Goal: Task Accomplishment & Management: Complete application form

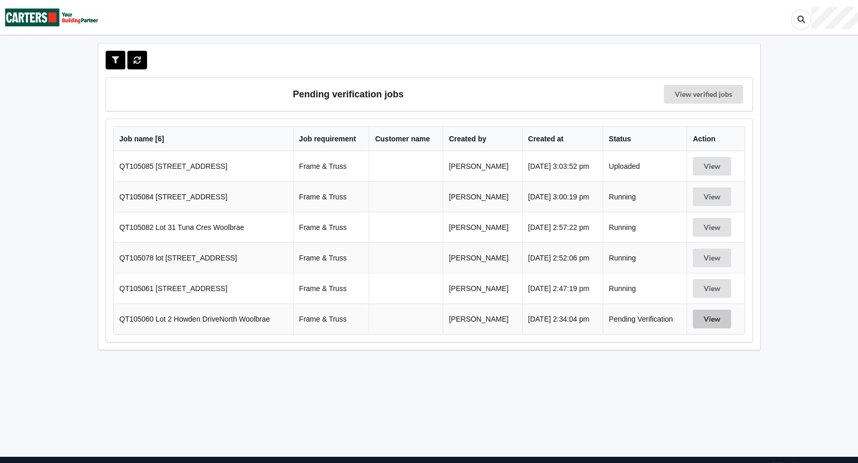
click at [711, 318] on button "View" at bounding box center [711, 319] width 38 height 19
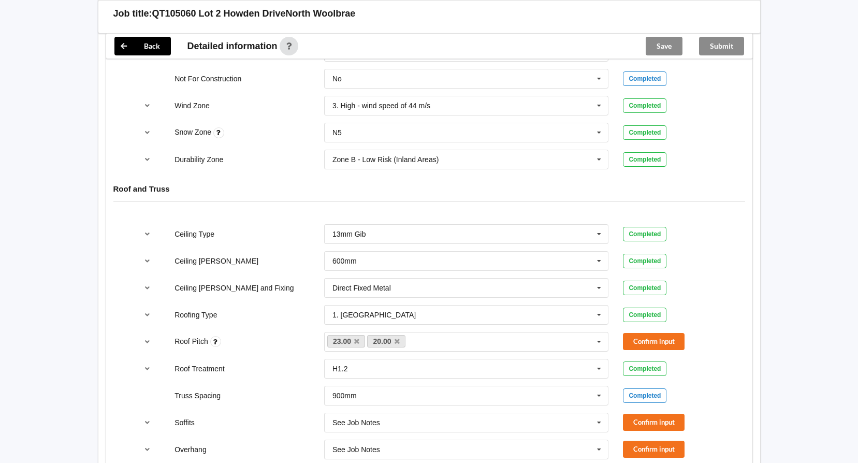
scroll to position [518, 0]
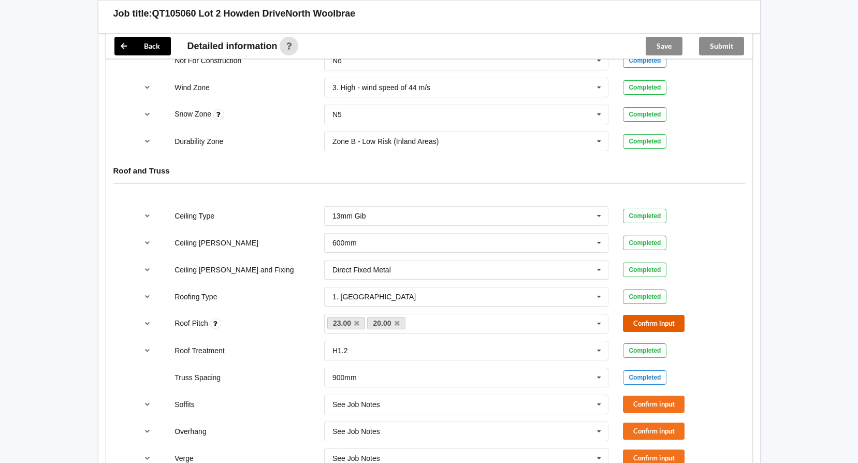
click at [660, 325] on button "Confirm input" at bounding box center [654, 323] width 62 height 17
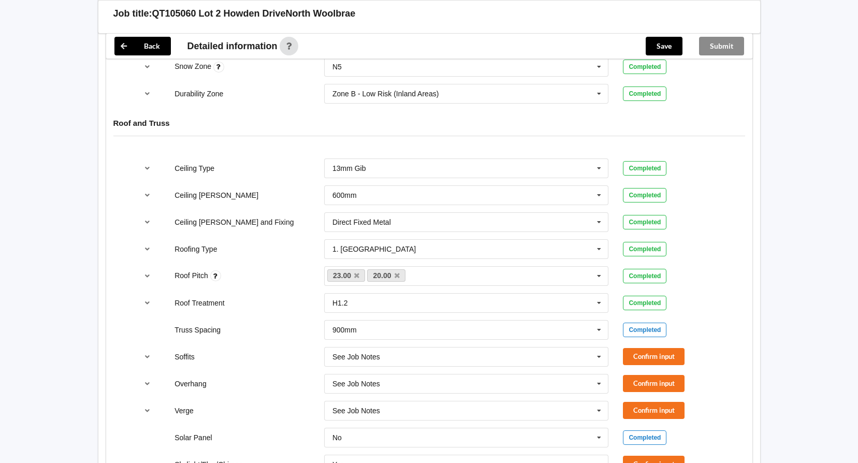
scroll to position [621, 0]
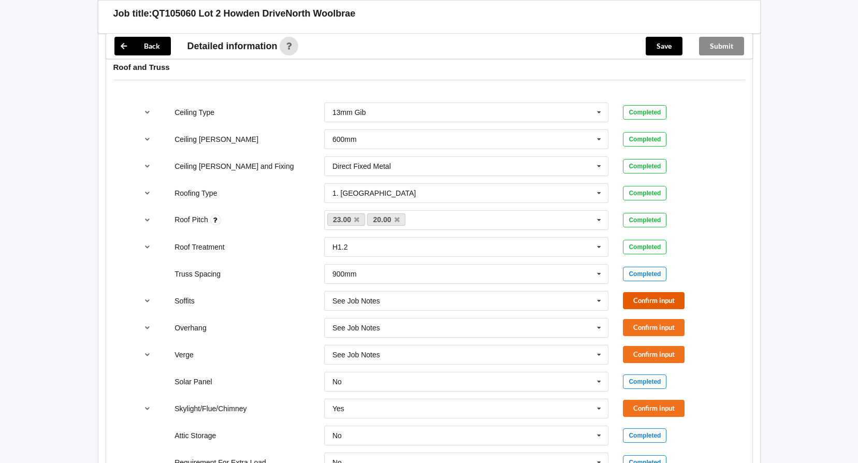
click at [653, 297] on button "Confirm input" at bounding box center [654, 300] width 62 height 17
click at [652, 323] on button "Confirm input" at bounding box center [654, 327] width 62 height 17
click at [652, 358] on button "Confirm input" at bounding box center [654, 354] width 62 height 17
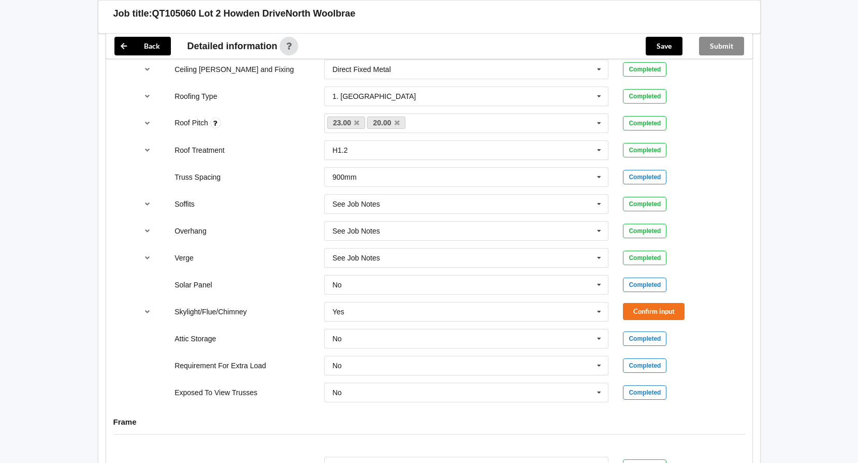
scroll to position [725, 0]
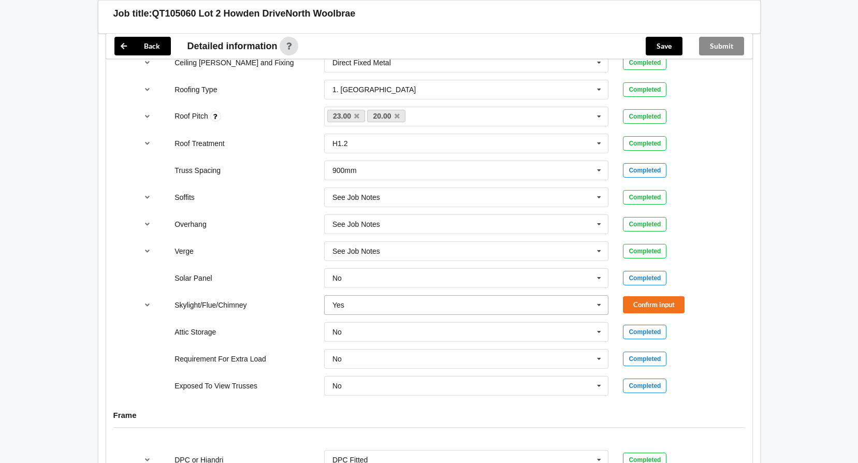
click at [604, 299] on icon at bounding box center [599, 305] width 16 height 19
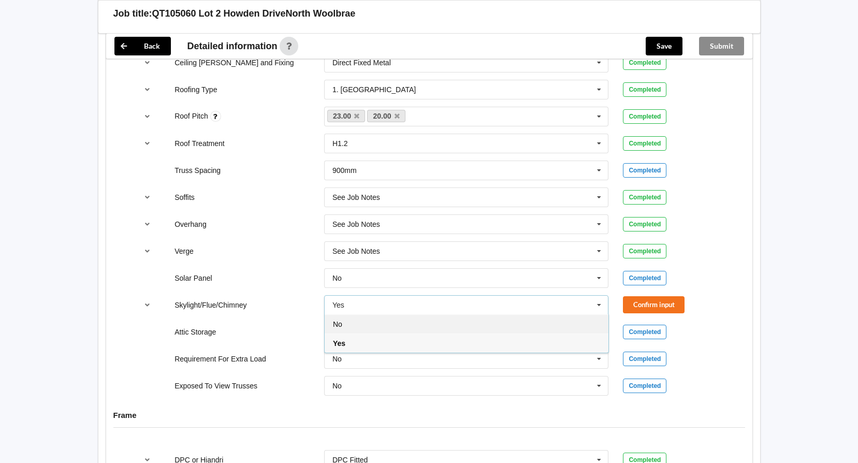
click at [512, 323] on div "No" at bounding box center [467, 323] width 284 height 19
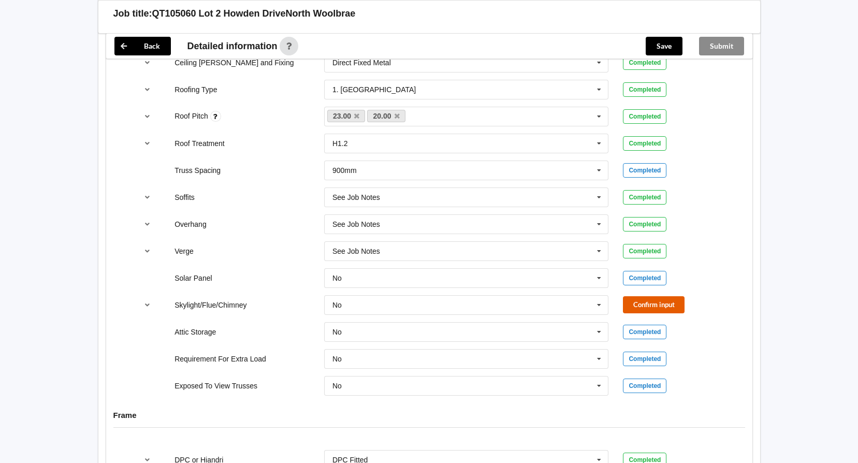
click at [656, 303] on button "Confirm input" at bounding box center [654, 304] width 62 height 17
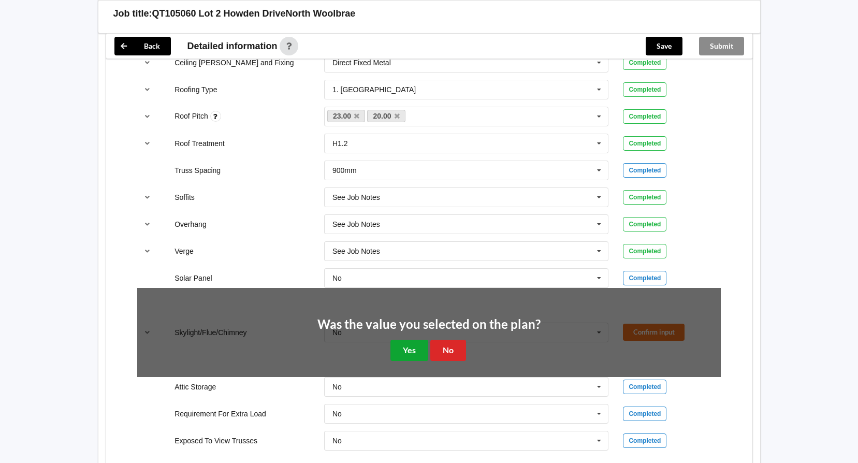
click at [407, 347] on button "Yes" at bounding box center [409, 350] width 38 height 21
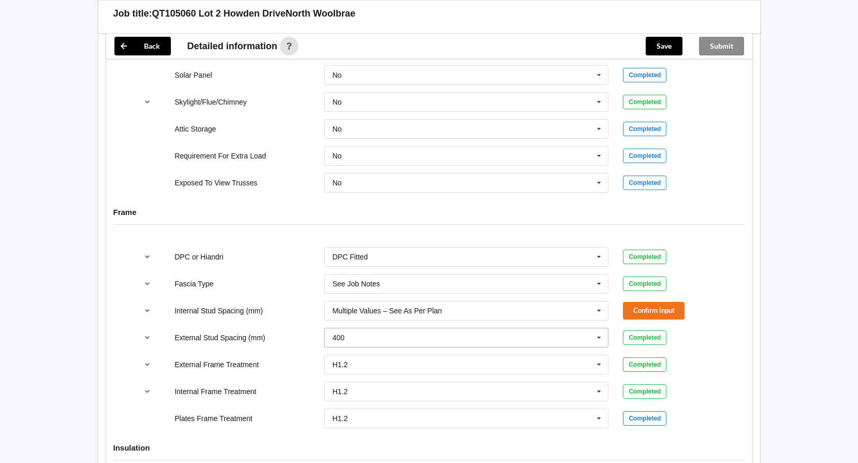
scroll to position [932, 0]
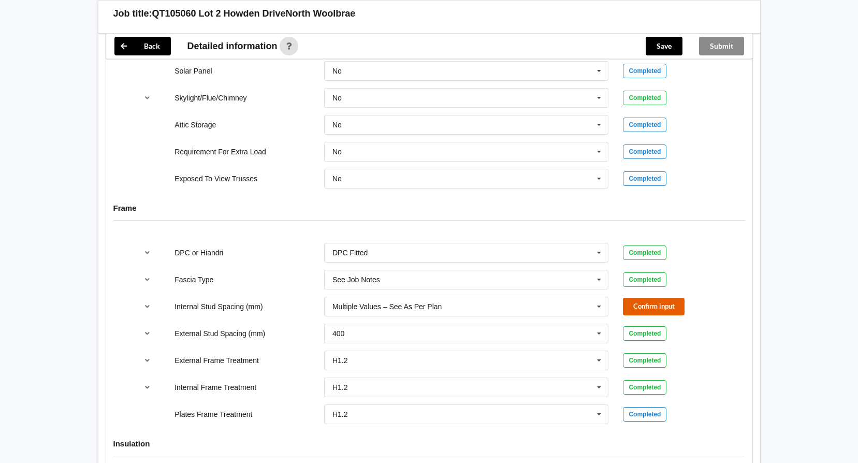
click at [656, 308] on button "Confirm input" at bounding box center [654, 306] width 62 height 17
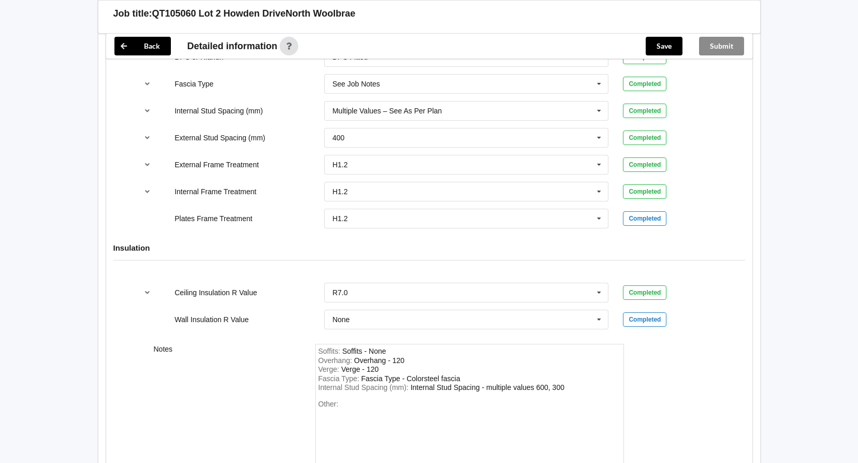
scroll to position [1190, 0]
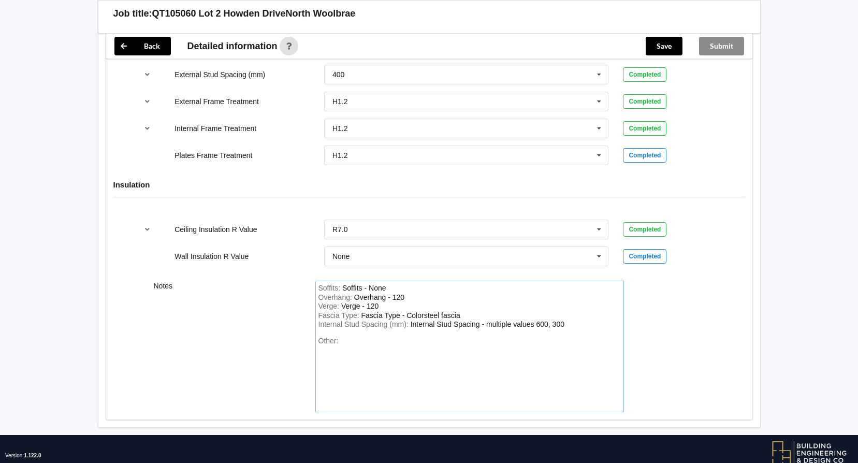
click at [381, 344] on div "Other:" at bounding box center [469, 372] width 302 height 72
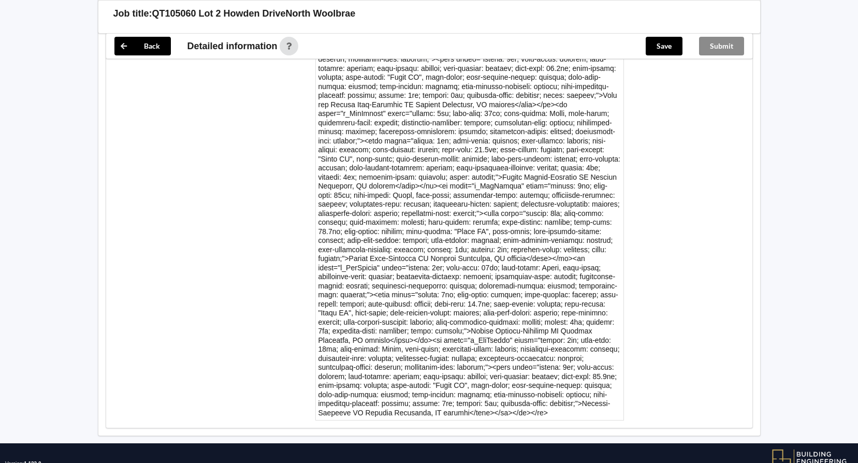
scroll to position [1721, 0]
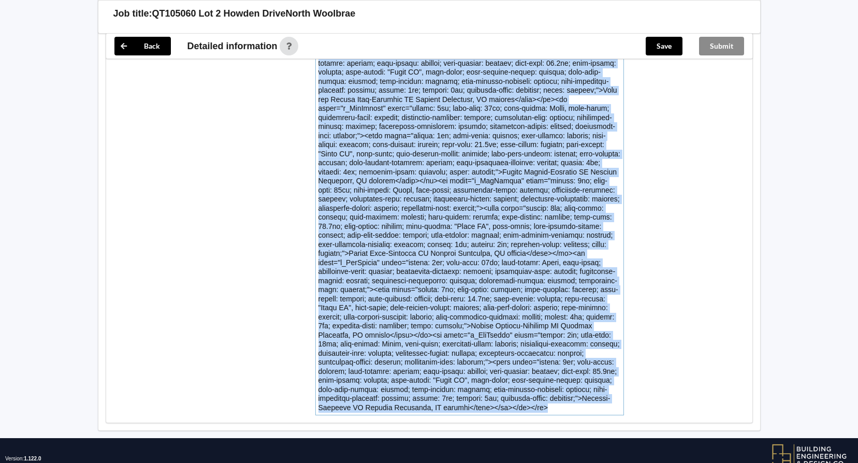
drag, startPoint x: 443, startPoint y: 382, endPoint x: 307, endPoint y: 35, distance: 372.5
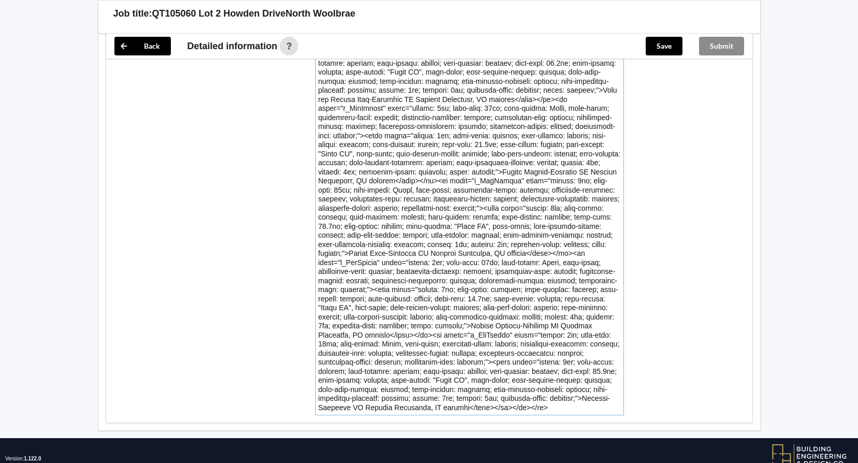
scroll to position [1368, 0]
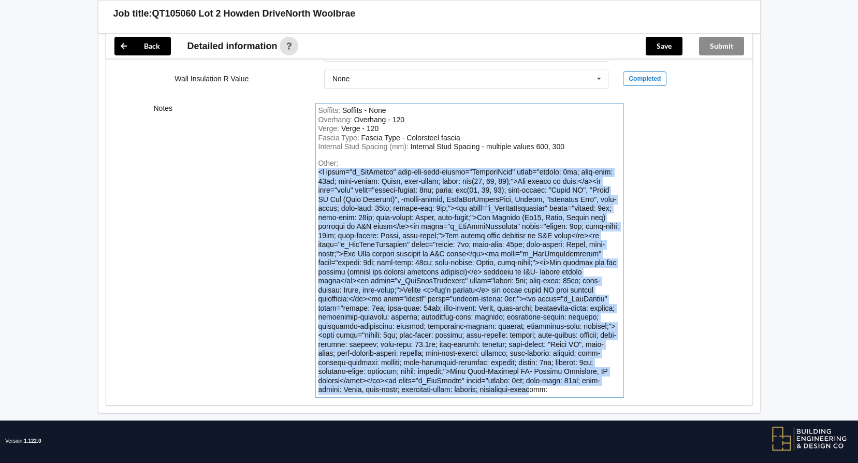
drag, startPoint x: 319, startPoint y: 171, endPoint x: 602, endPoint y: 421, distance: 378.0
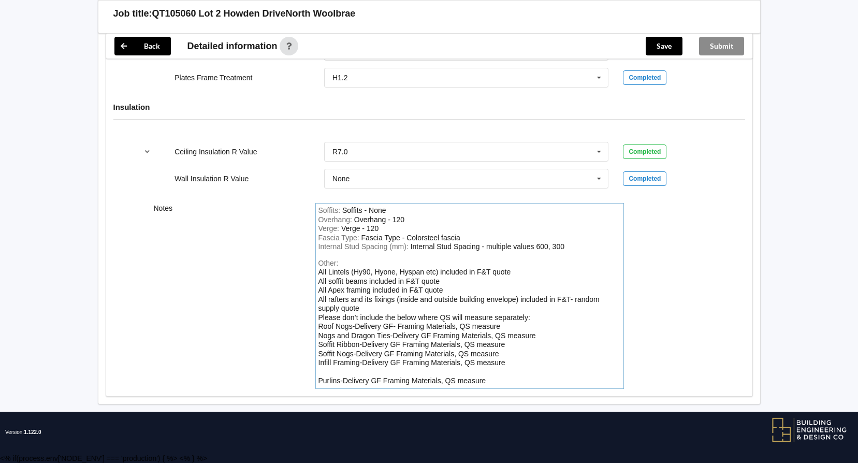
scroll to position [1269, 0]
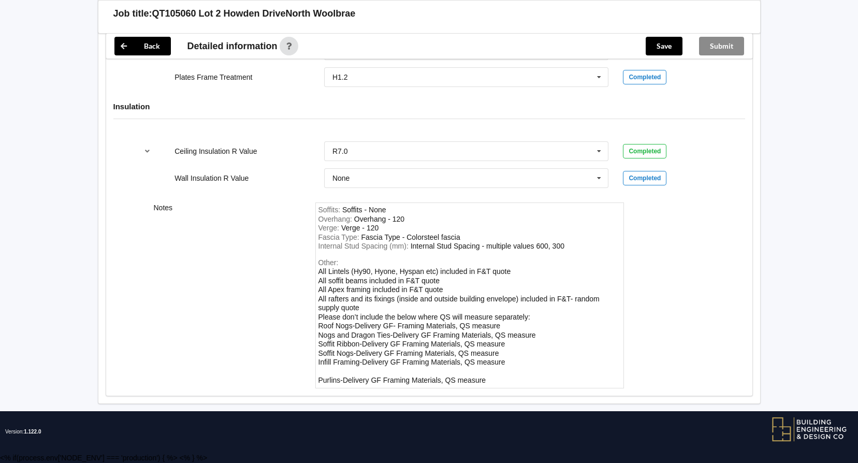
drag, startPoint x: 486, startPoint y: 378, endPoint x: 322, endPoint y: 297, distance: 182.6
click at [322, 297] on div "Other: All Lintels (Hy90, Hyone, Hyspan etc) included in F&T quote All soffit b…" at bounding box center [469, 321] width 302 height 127
drag, startPoint x: 318, startPoint y: 267, endPoint x: 565, endPoint y: 378, distance: 270.3
click at [565, 378] on div "Other: All Lintels (Hy90, Hyone, Hyspan etc) included in F&T quote All soffit b…" at bounding box center [469, 321] width 302 height 127
copy div "All Lintels (Hy90, Hyone, Hyspan etc) included in F&T quote All soffit beams in…"
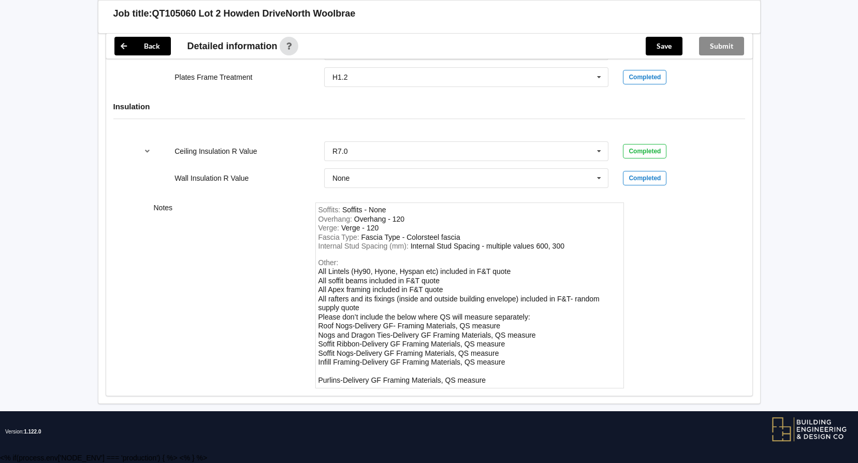
click at [661, 297] on div "Notes Soffits : Soffits - None Overhang : Overhang - 120 Verge : Verge - 120 Fa…" at bounding box center [429, 295] width 646 height 200
click at [669, 48] on button "Save" at bounding box center [663, 46] width 37 height 19
click at [724, 47] on button "Submit" at bounding box center [721, 46] width 45 height 19
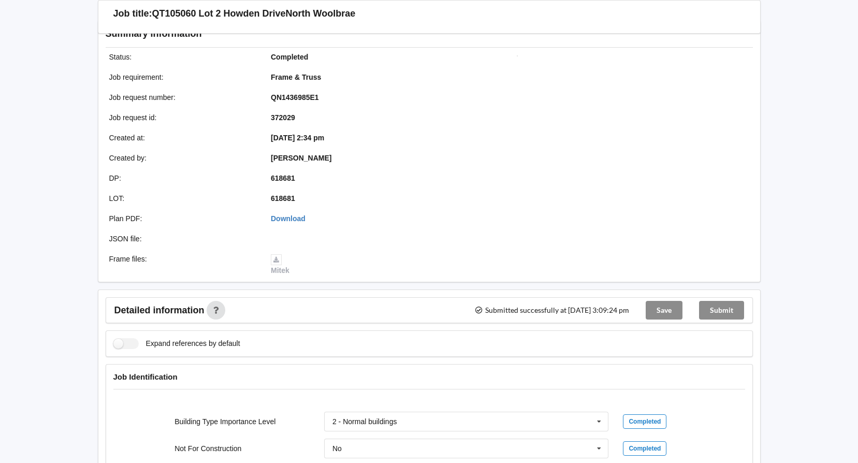
scroll to position [0, 0]
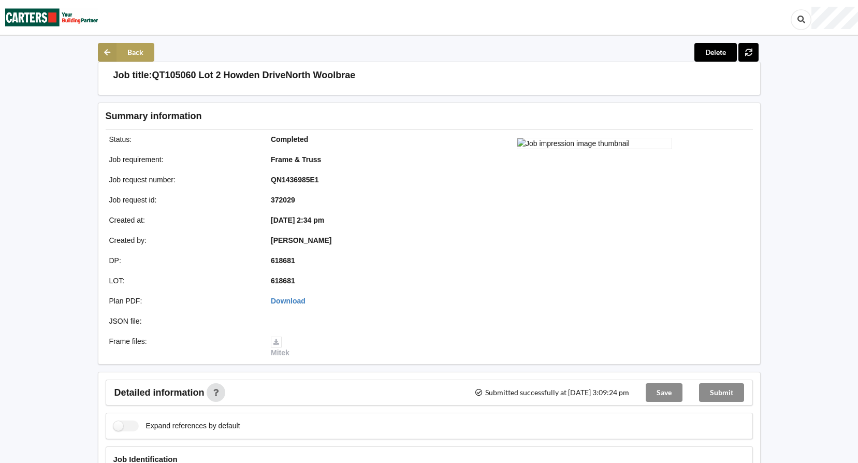
click at [124, 46] on button "Back" at bounding box center [126, 52] width 56 height 19
click at [77, 18] on img at bounding box center [51, 18] width 93 height 34
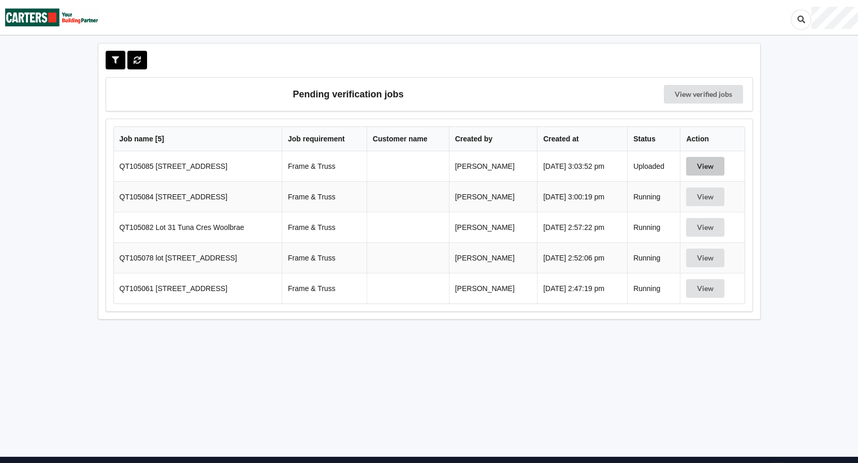
click at [724, 166] on button "View" at bounding box center [705, 166] width 38 height 19
